Goal: Transaction & Acquisition: Purchase product/service

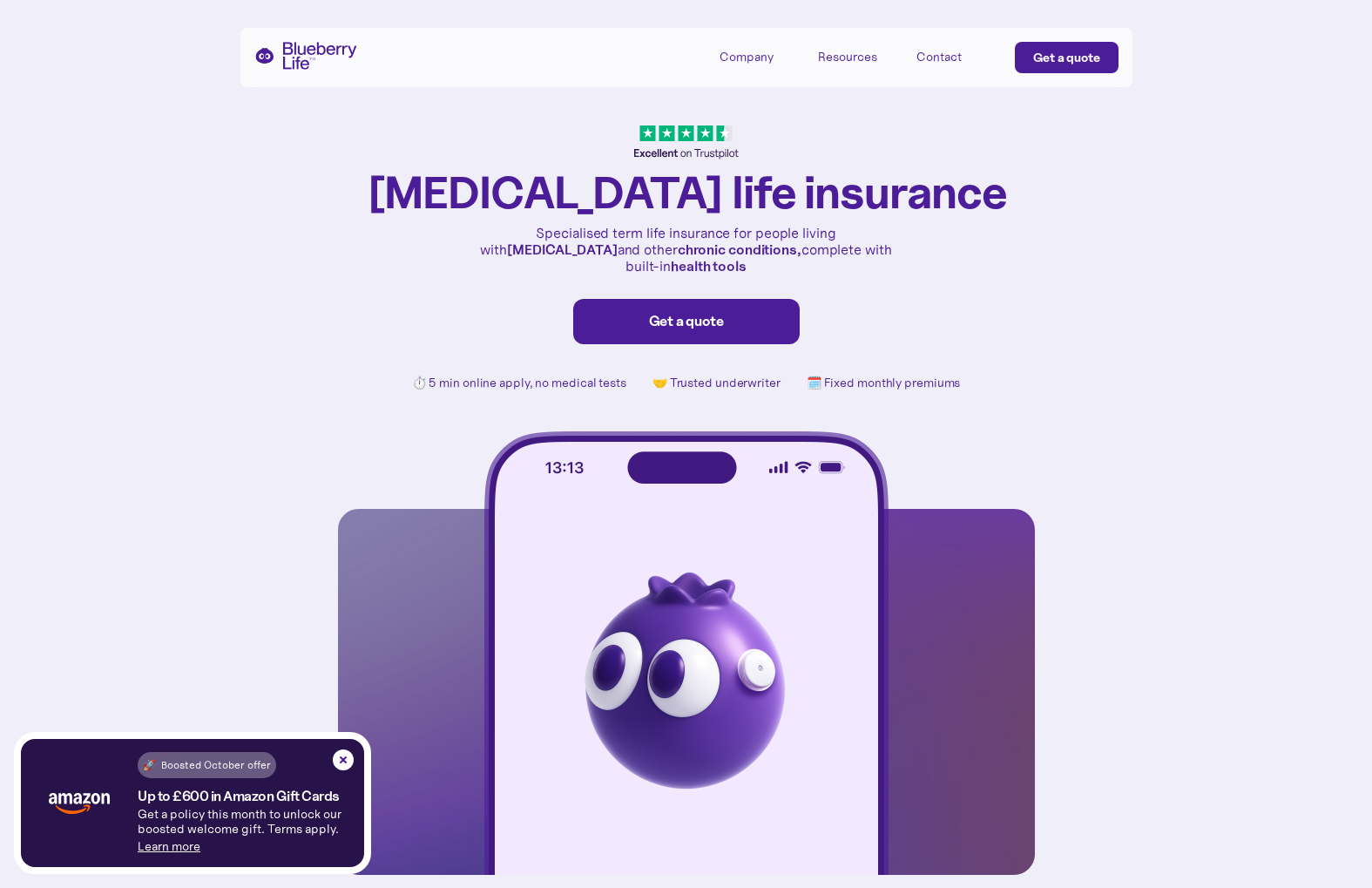
click at [170, 838] on link "Learn more" at bounding box center [169, 846] width 63 height 15
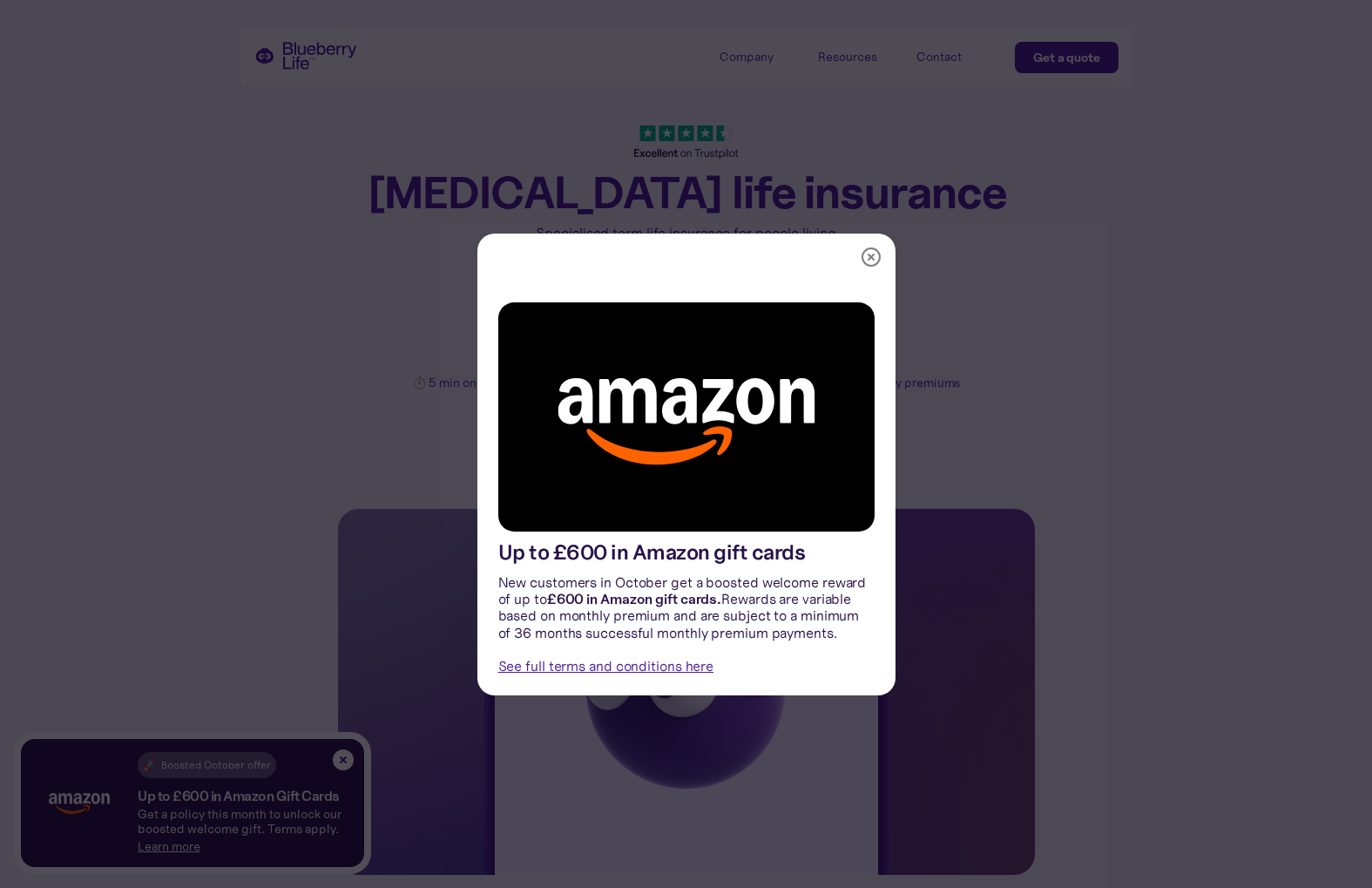
click at [269, 592] on div "Up to £600 in Amazon gift cards New customers in October get a boosted welcome …" at bounding box center [686, 444] width 1372 height 888
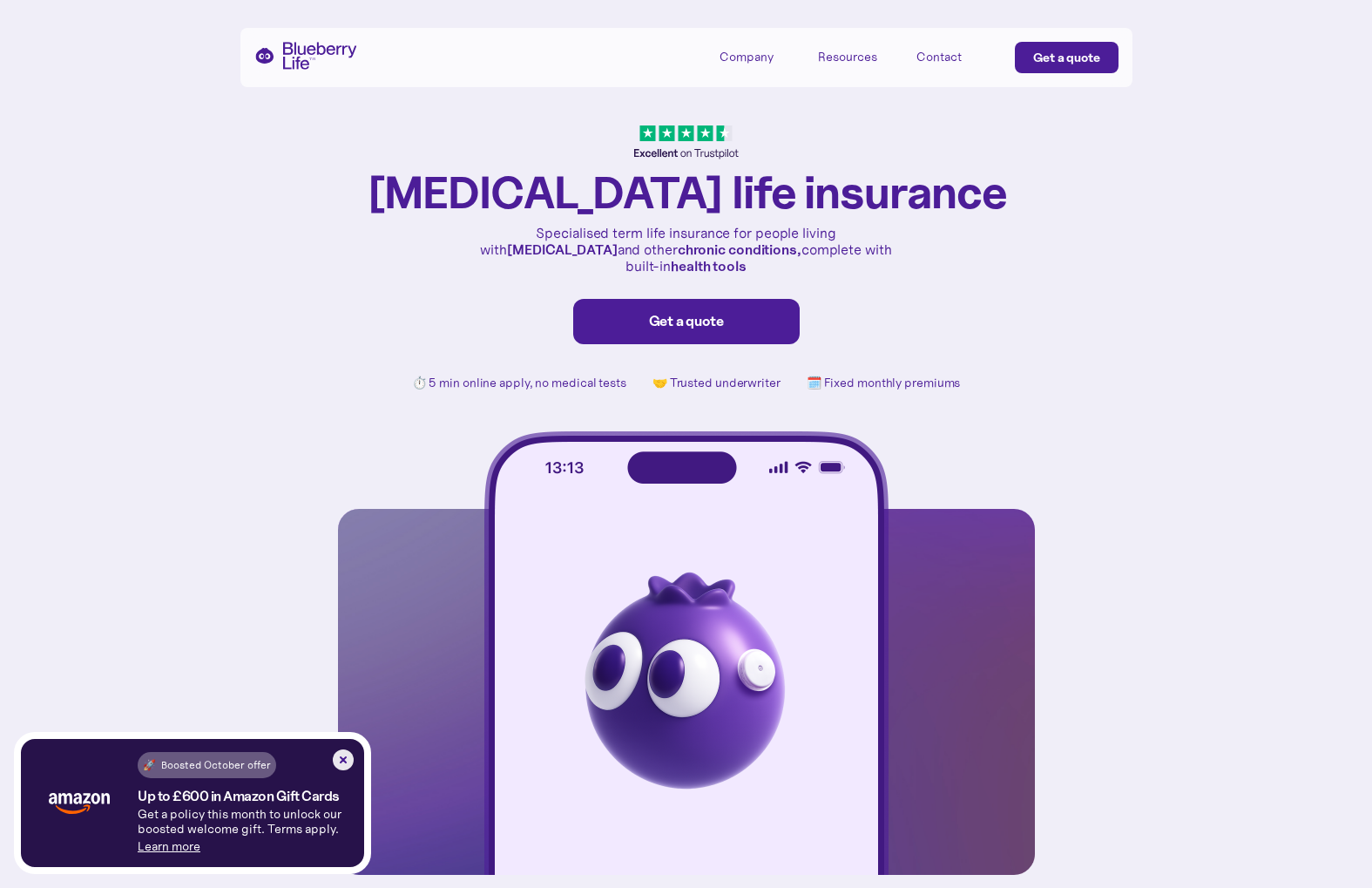
click at [343, 759] on img at bounding box center [343, 760] width 21 height 21
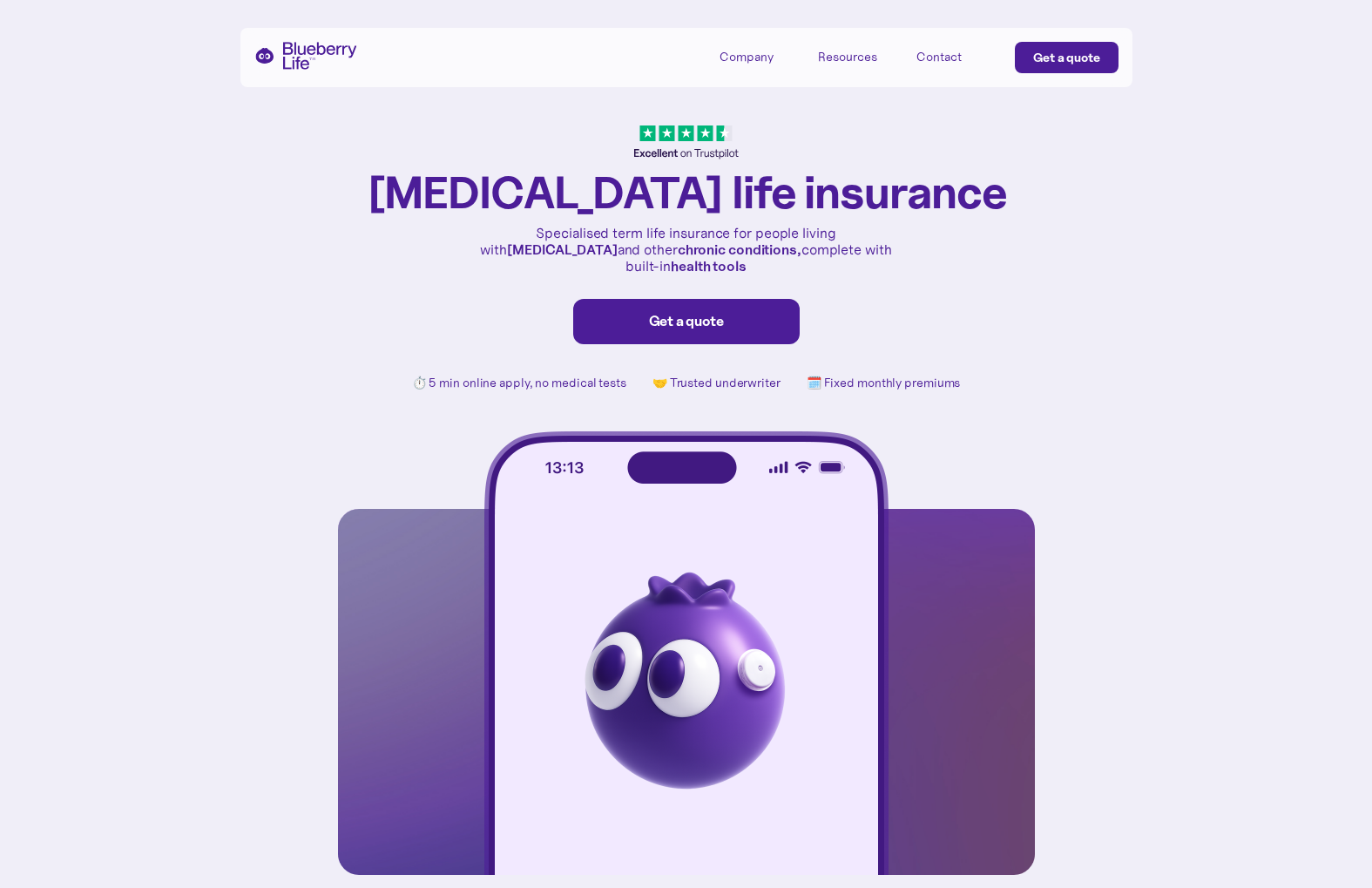
click at [667, 299] on link "Get a quote" at bounding box center [686, 320] width 226 height 45
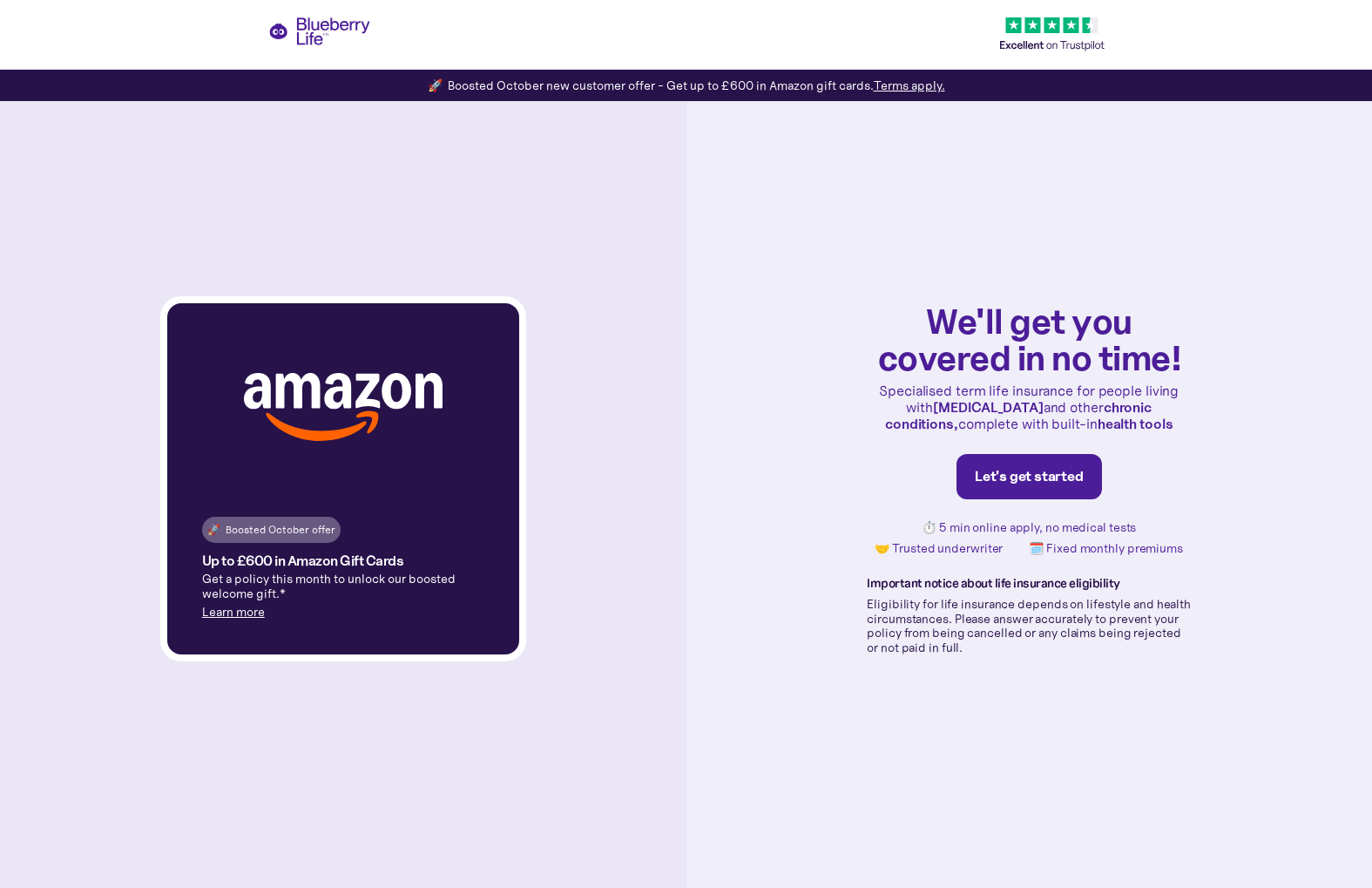
click at [221, 609] on link "Learn more" at bounding box center [234, 611] width 63 height 15
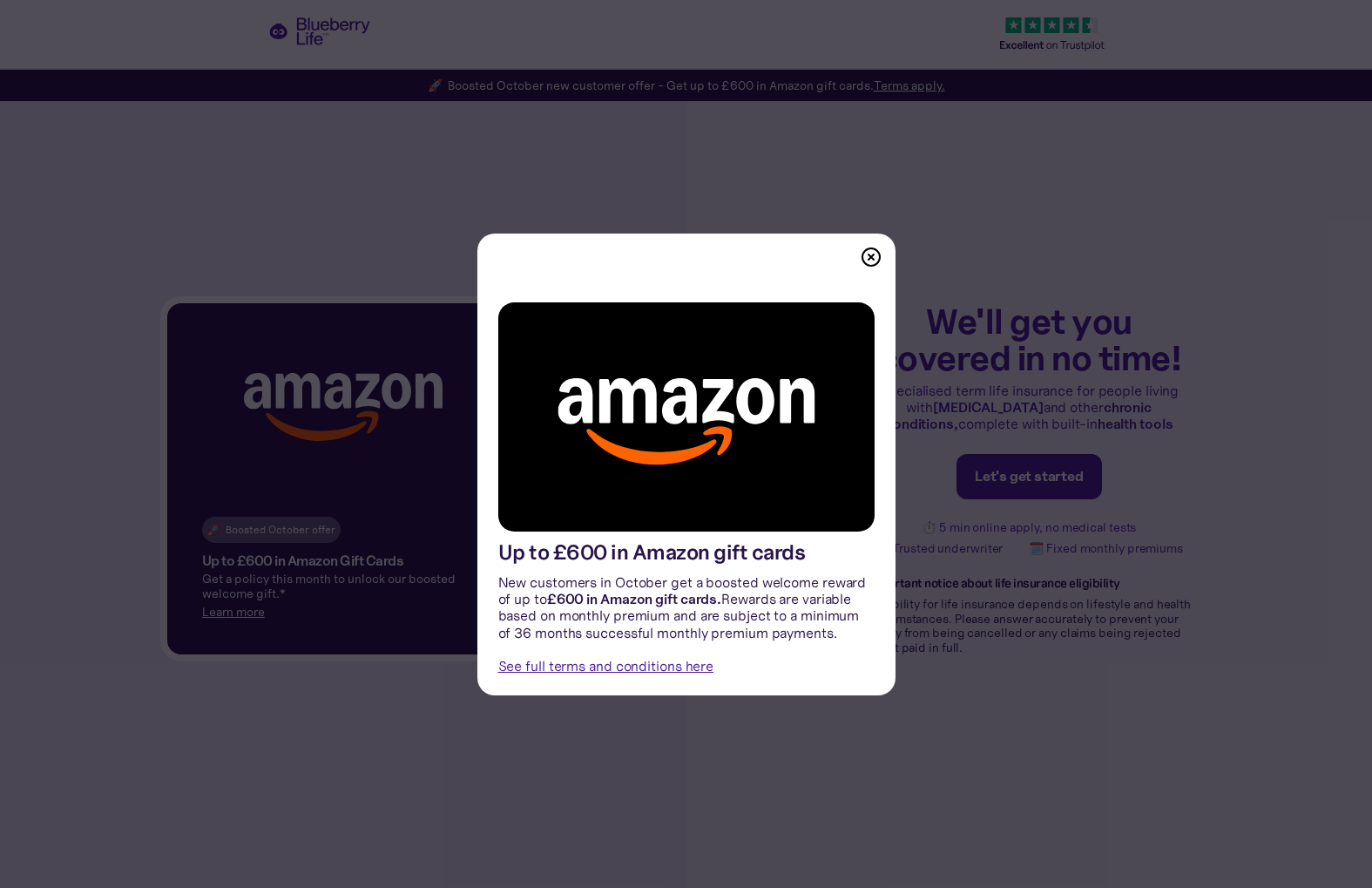
click at [873, 257] on img at bounding box center [870, 257] width 21 height 21
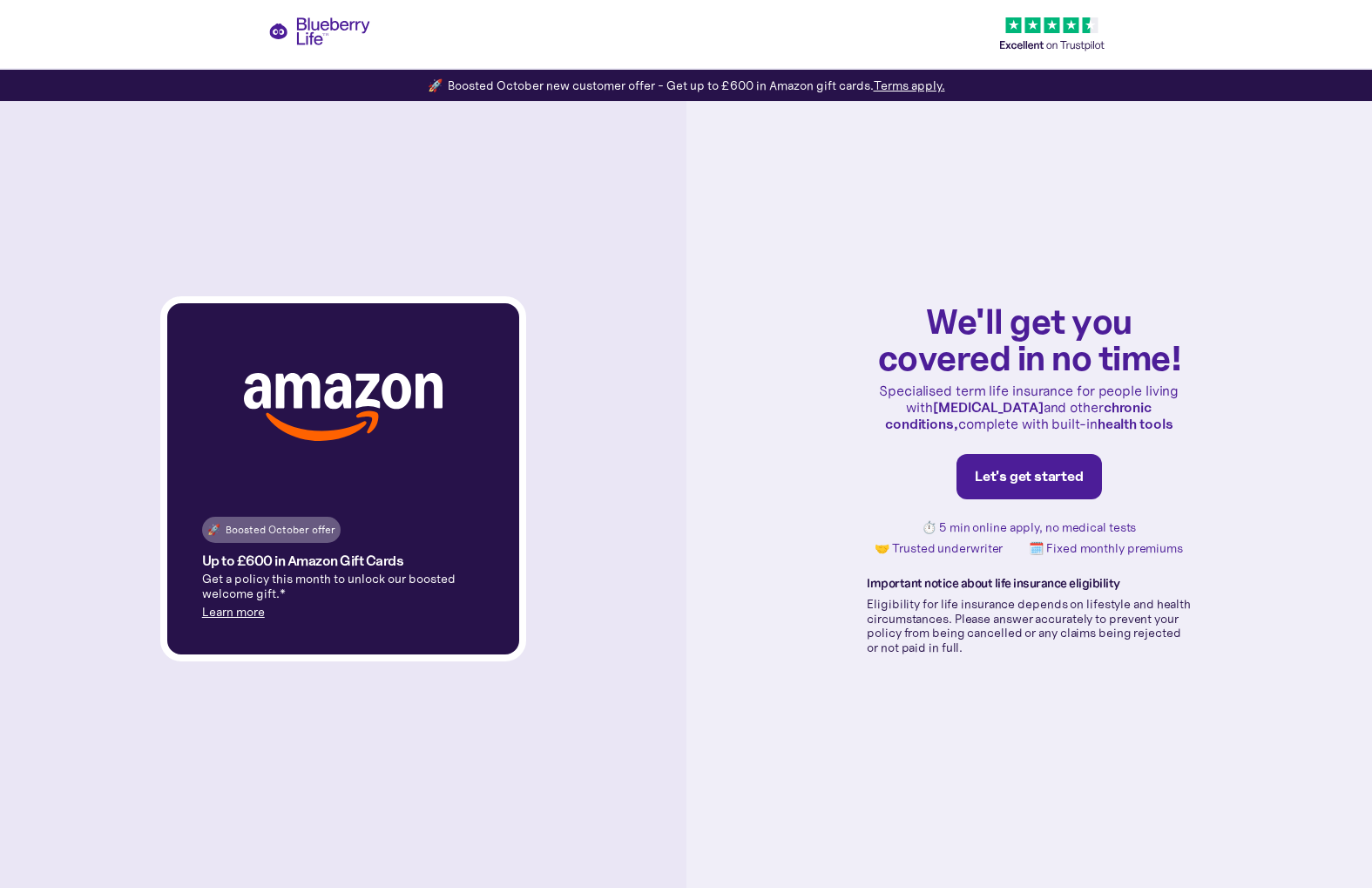
click at [307, 37] on div "🚀 Boosted October offer Up to £600 in Amazon Gift Cards Get a policy this month…" at bounding box center [686, 444] width 1372 height 888
